Goal: Find specific page/section: Find specific page/section

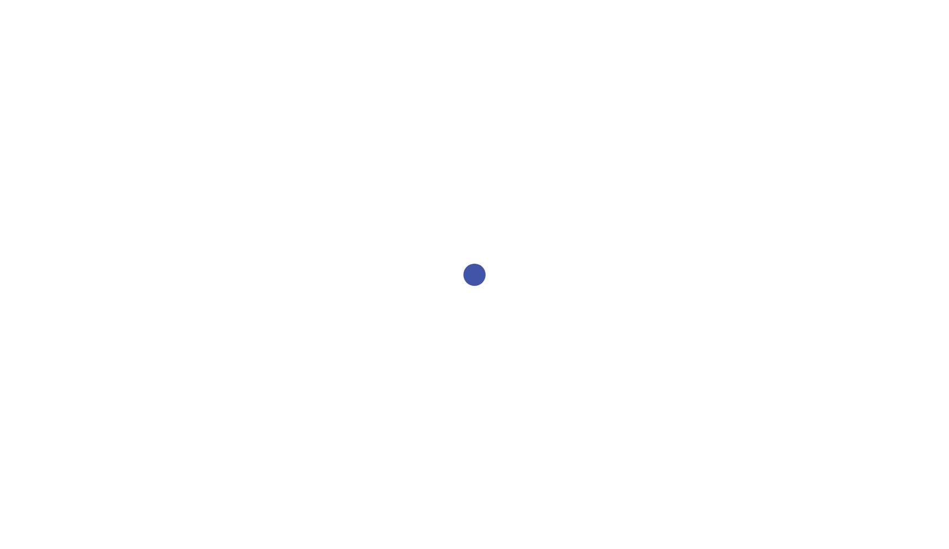
select select "2bed604d-1099-4043-b1bc-2365e8740244"
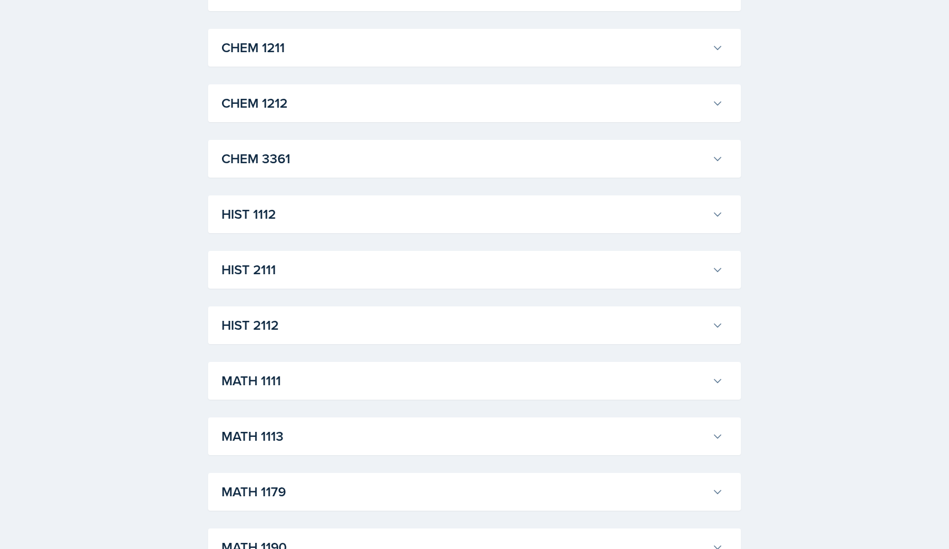
scroll to position [602, 0]
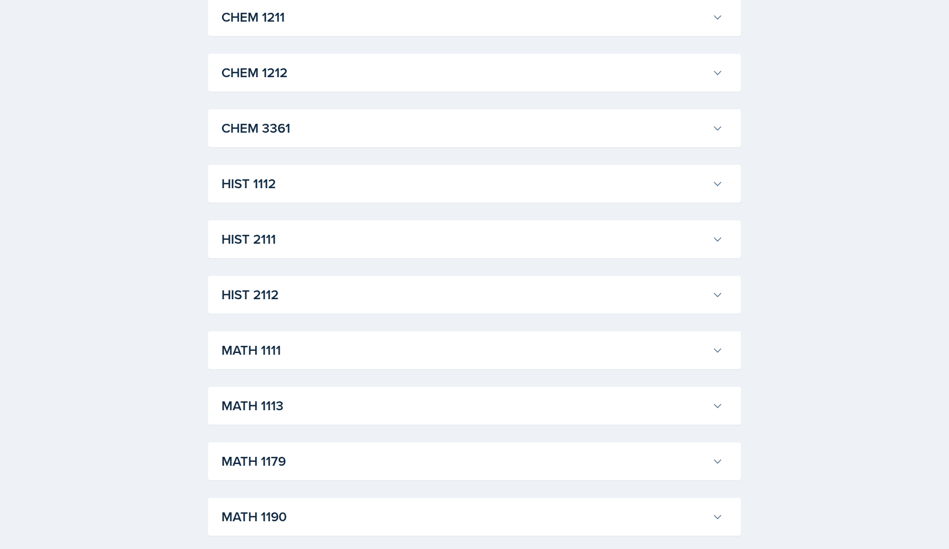
click at [592, 135] on h3 "CHEM 3361" at bounding box center [465, 128] width 486 height 20
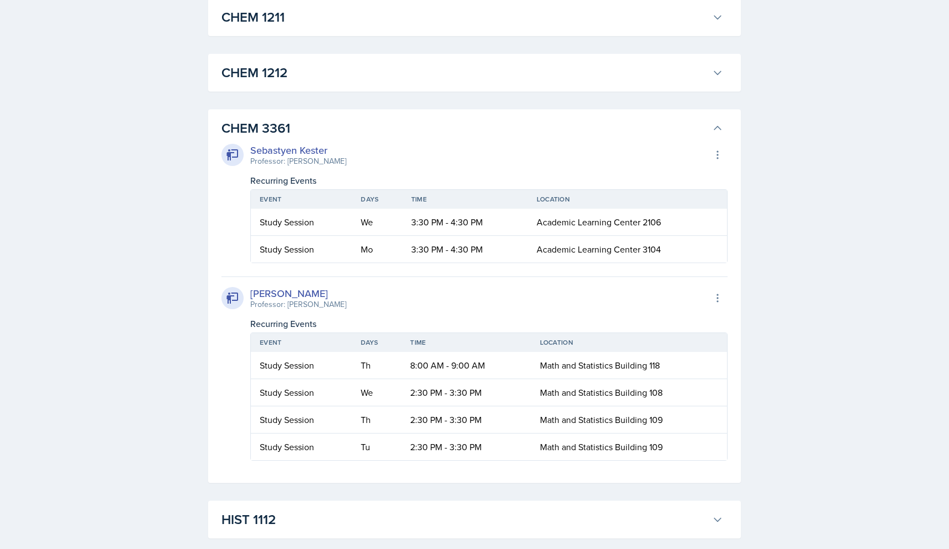
click at [592, 136] on h3 "CHEM 3361" at bounding box center [465, 128] width 486 height 20
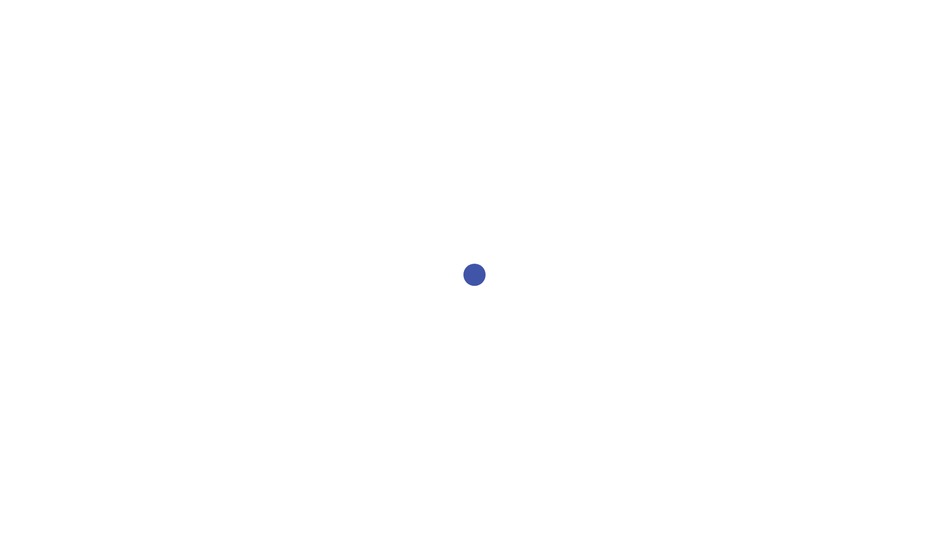
select select "2bed604d-1099-4043-b1bc-2365e8740244"
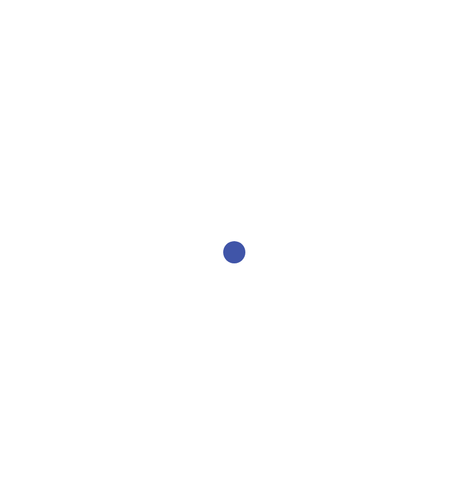
select select "2bed604d-1099-4043-b1bc-2365e8740244"
